Goal: Transaction & Acquisition: Purchase product/service

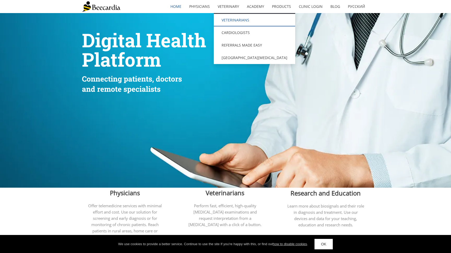
click at [232, 20] on link "Veterinarians" at bounding box center [255, 20] width 82 height 13
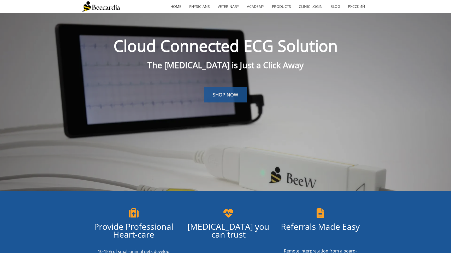
click at [230, 91] on link "SHOP NOW" at bounding box center [225, 94] width 43 height 15
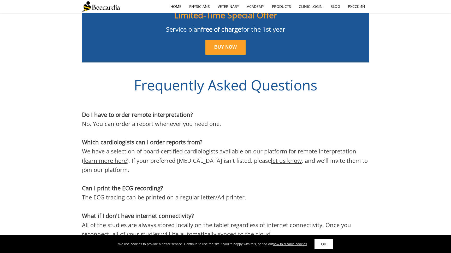
scroll to position [1398, 0]
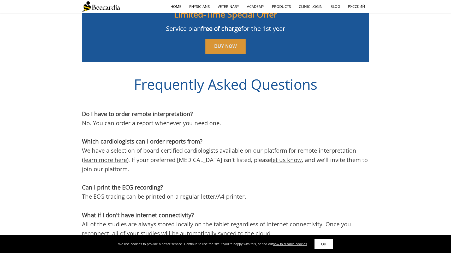
click at [223, 44] on span "BUY NOW" at bounding box center [225, 46] width 23 height 5
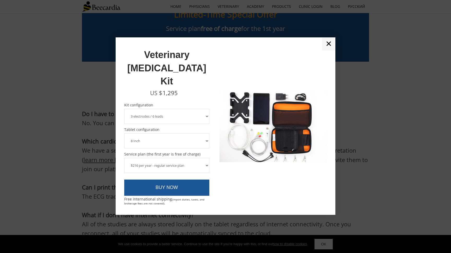
click at [208, 133] on select "8 Inch 10 Inch" at bounding box center [166, 140] width 85 height 15
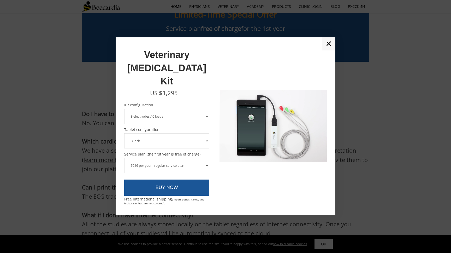
click at [207, 158] on select "$216 per year - regular service plan $120 per year - plan without the device in…" at bounding box center [166, 165] width 85 height 15
select select "$120 per year - plan without the device insurance"
click at [124, 158] on select "$216 per year - regular service plan $120 per year - plan without the device in…" at bounding box center [166, 165] width 85 height 15
click at [206, 158] on select "$216 per year - regular service plan $120 per year - plan without the device in…" at bounding box center [166, 165] width 85 height 15
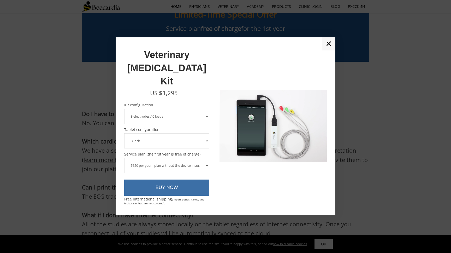
click at [183, 179] on link "BUY NOW" at bounding box center [166, 187] width 85 height 16
